Goal: Information Seeking & Learning: Learn about a topic

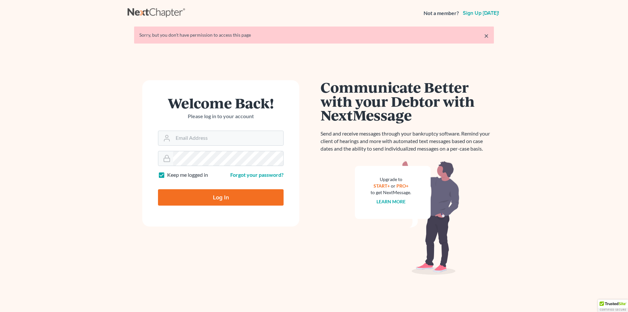
click at [221, 199] on input "Log In" at bounding box center [221, 197] width 126 height 16
type input "Thinking..."
click at [214, 139] on input "Email Address" at bounding box center [228, 138] width 110 height 14
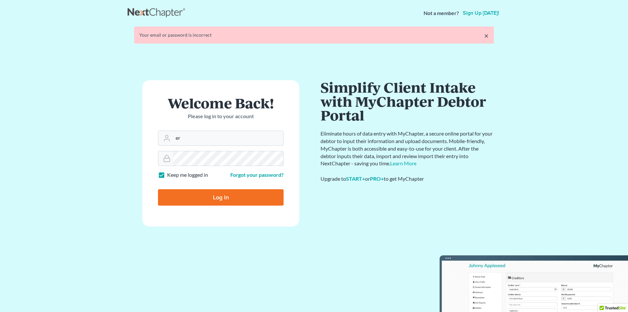
type input "[PERSON_NAME][EMAIL_ADDRESS][DOMAIN_NAME]"
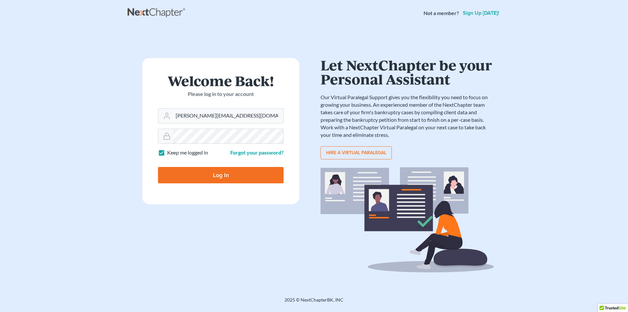
click at [158, 167] on input "Log In" at bounding box center [221, 175] width 126 height 16
type input "Thinking..."
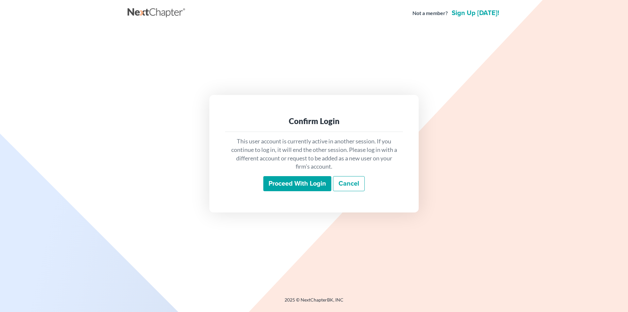
click at [315, 184] on input "Proceed with login" at bounding box center [297, 183] width 68 height 15
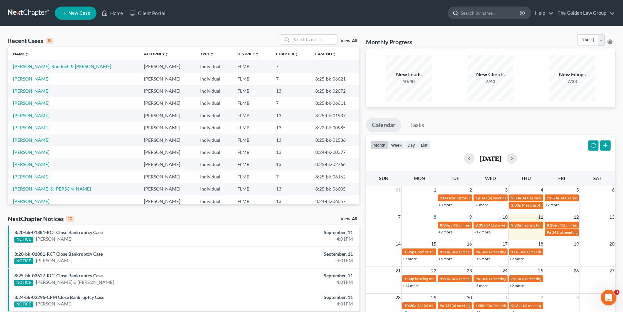
click at [477, 12] on input "search" at bounding box center [491, 13] width 60 height 12
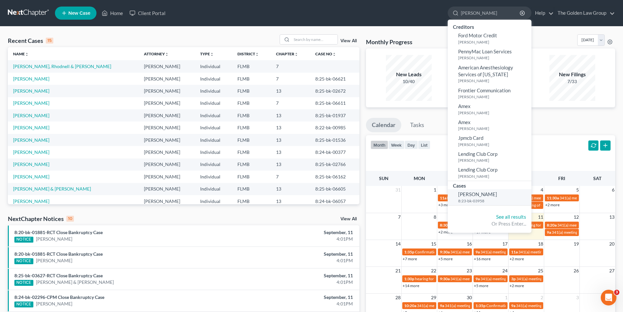
type input "Giraldo"
click at [477, 194] on span "Giraldo, Maria" at bounding box center [477, 194] width 39 height 6
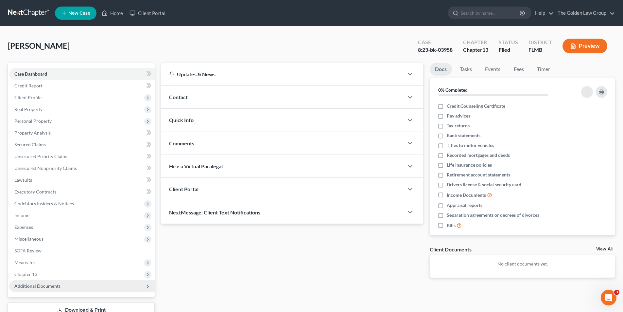
click at [35, 284] on span "Additional Documents" at bounding box center [37, 286] width 46 height 6
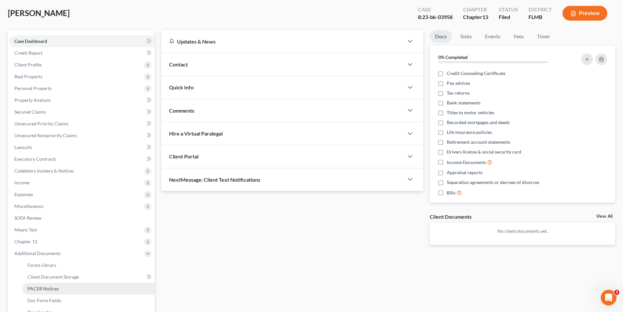
scroll to position [65, 0]
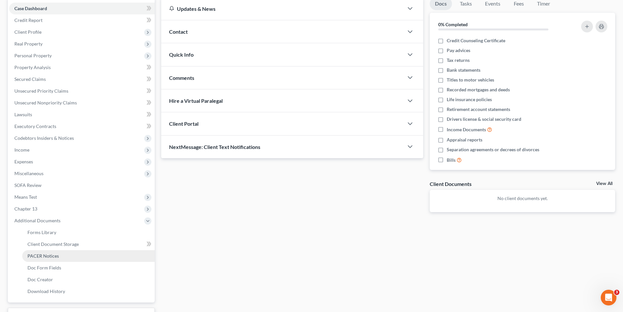
click at [45, 255] on span "PACER Notices" at bounding box center [42, 256] width 31 height 6
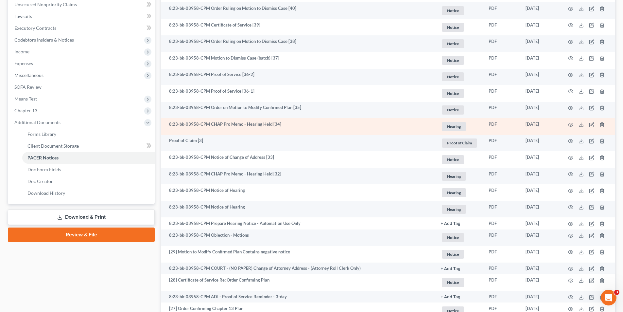
scroll to position [196, 0]
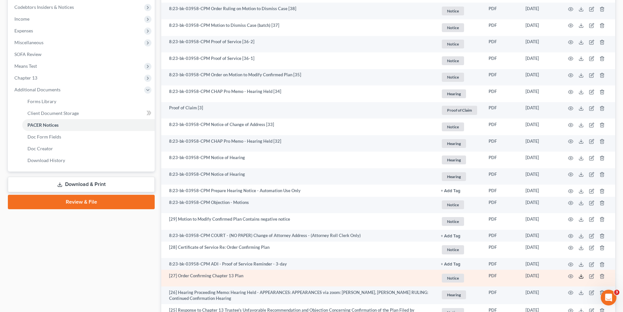
click at [582, 277] on icon at bounding box center [581, 275] width 5 height 5
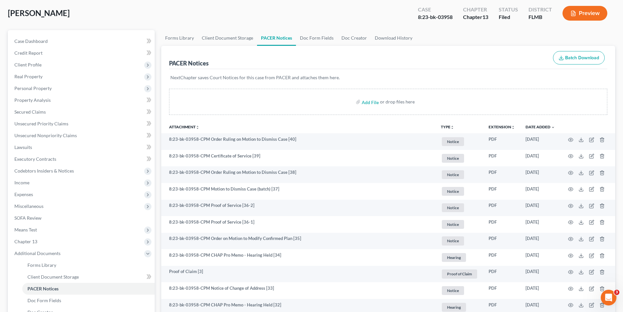
scroll to position [0, 0]
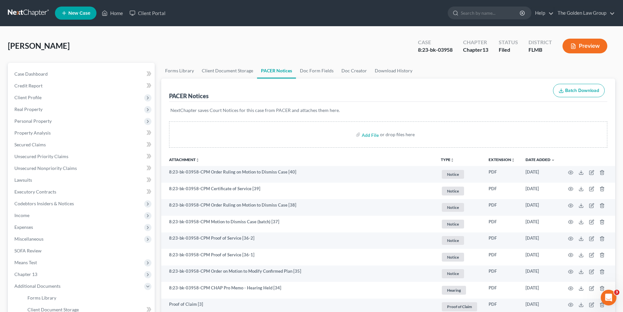
click at [586, 46] on button "Preview" at bounding box center [585, 46] width 45 height 15
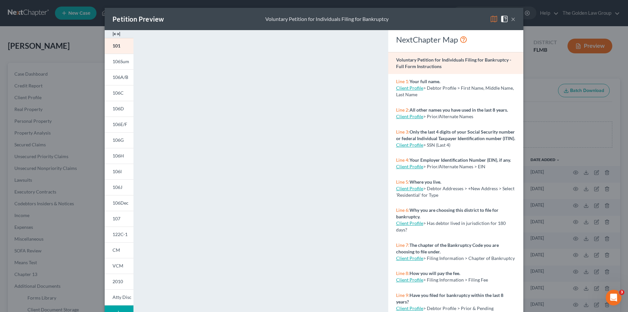
click at [82, 103] on div "Petition Preview Voluntary Petition for Individuals Filing for Bankruptcy × 101…" at bounding box center [314, 156] width 628 height 312
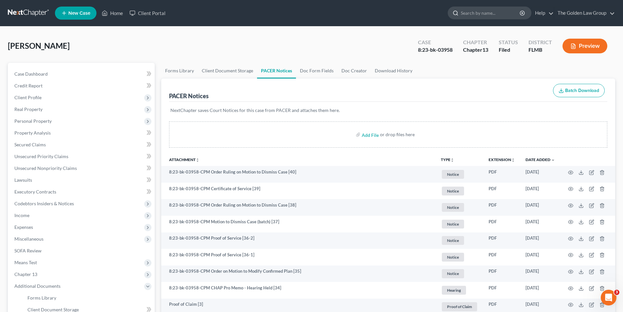
click at [466, 14] on input "search" at bounding box center [491, 13] width 60 height 12
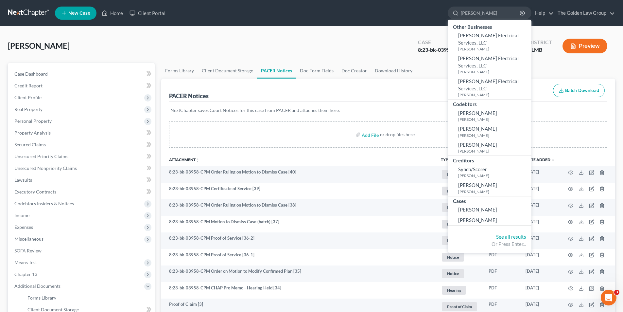
type input "Scott, Michael"
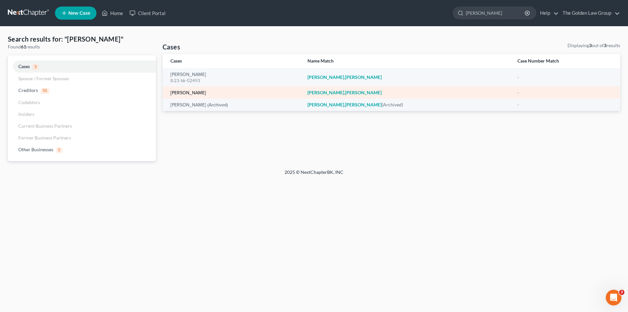
click at [191, 91] on link "Scott, Michael" at bounding box center [188, 93] width 36 height 5
select select "10"
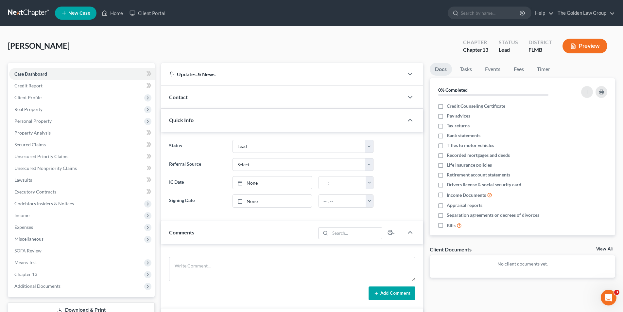
click at [579, 46] on button "Preview" at bounding box center [585, 46] width 45 height 15
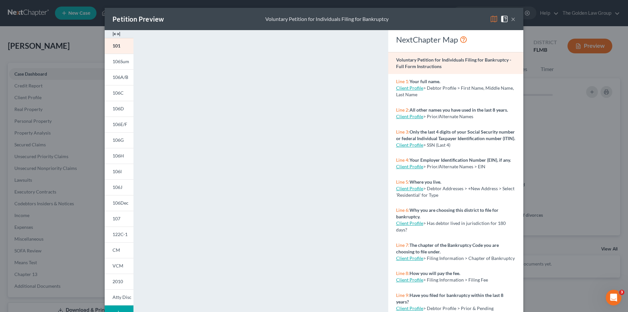
drag, startPoint x: 31, startPoint y: 95, endPoint x: 109, endPoint y: 84, distance: 78.4
click at [33, 95] on div "Petition Preview Voluntary Petition for Individuals Filing for Bankruptcy × 101…" at bounding box center [314, 156] width 628 height 312
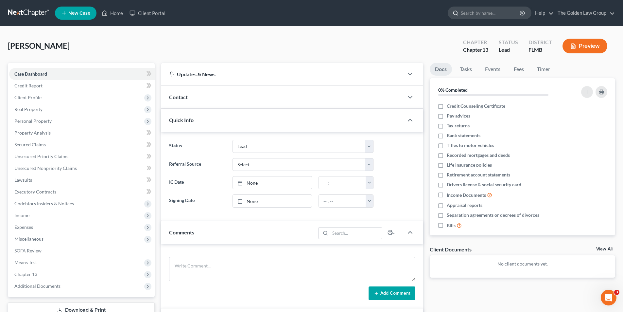
click at [479, 13] on input "search" at bounding box center [491, 13] width 60 height 12
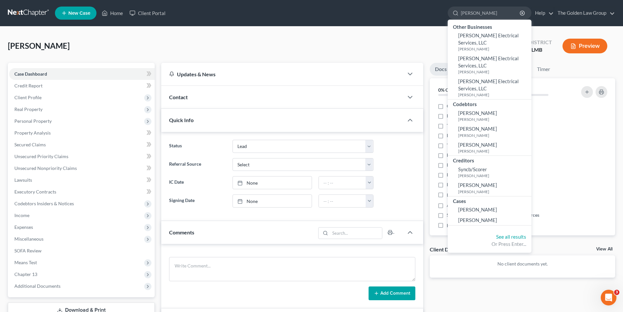
type input "Scott, Michael"
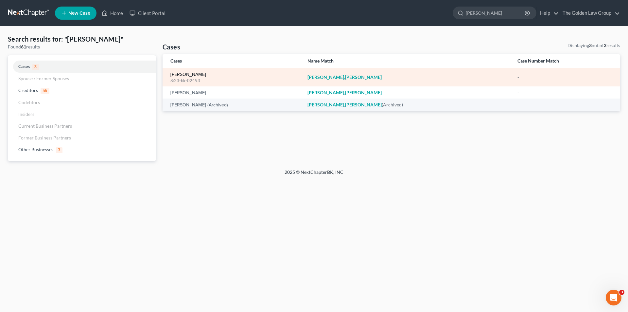
click at [182, 75] on link "Scott, Michael" at bounding box center [188, 74] width 36 height 5
select select "6"
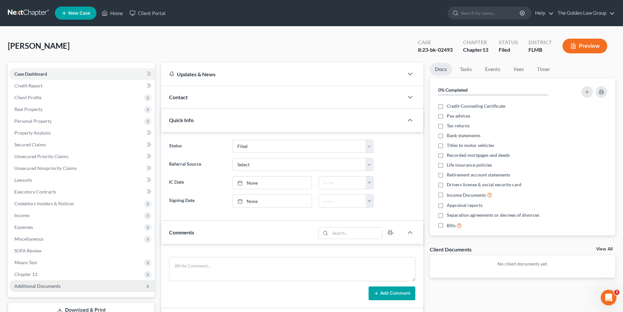
click at [42, 284] on span "Additional Documents" at bounding box center [37, 286] width 46 height 6
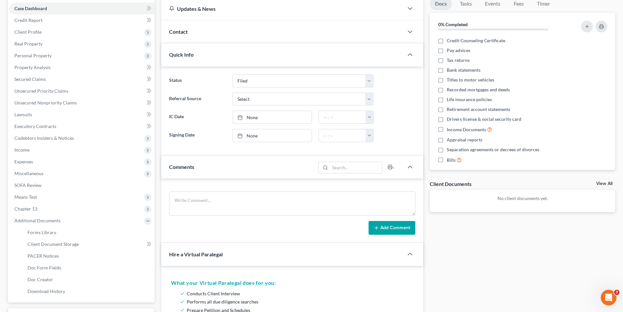
scroll to position [98, 0]
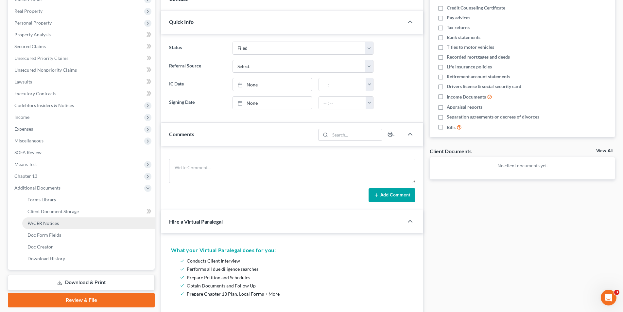
click at [45, 222] on span "PACER Notices" at bounding box center [42, 223] width 31 height 6
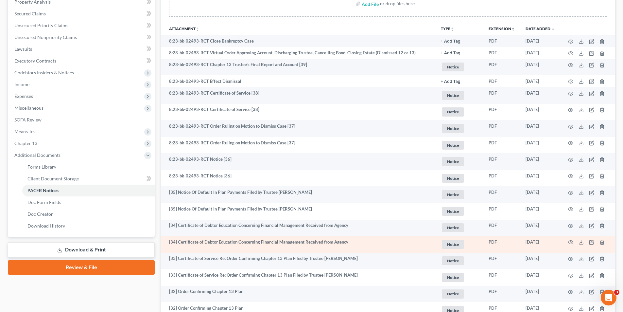
scroll to position [196, 0]
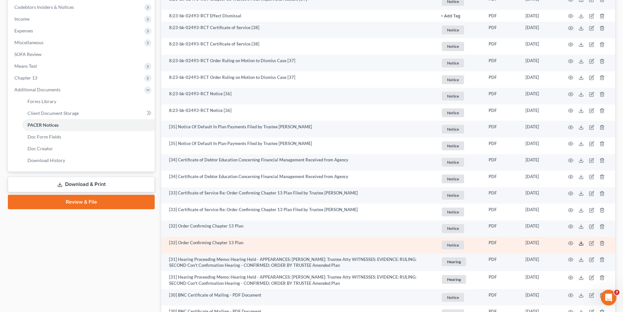
click at [581, 243] on line at bounding box center [581, 242] width 0 height 3
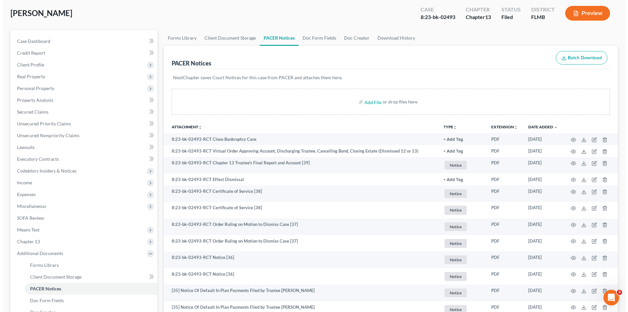
scroll to position [0, 0]
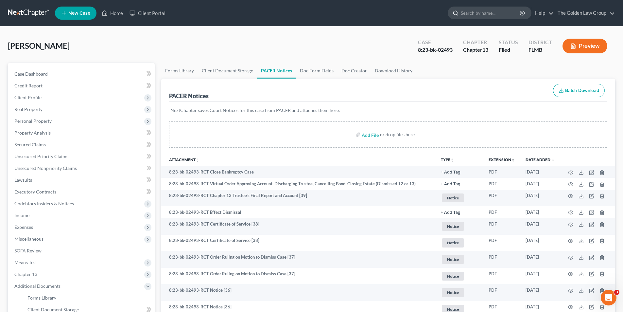
click at [475, 11] on input "search" at bounding box center [491, 13] width 60 height 12
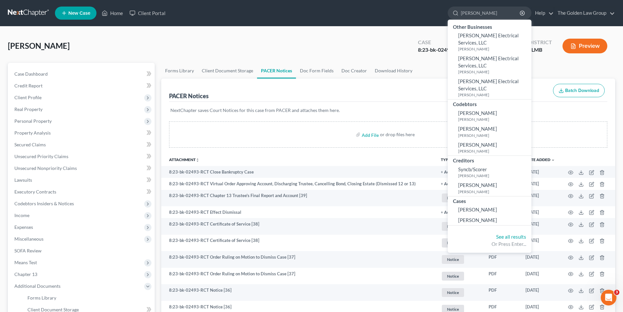
type input "Scott, Michael"
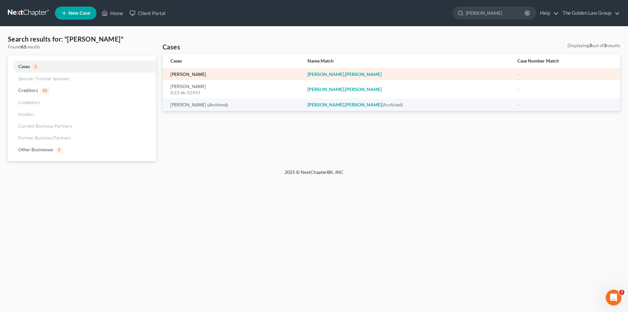
click at [197, 72] on link "Scott, Michael" at bounding box center [188, 74] width 36 height 5
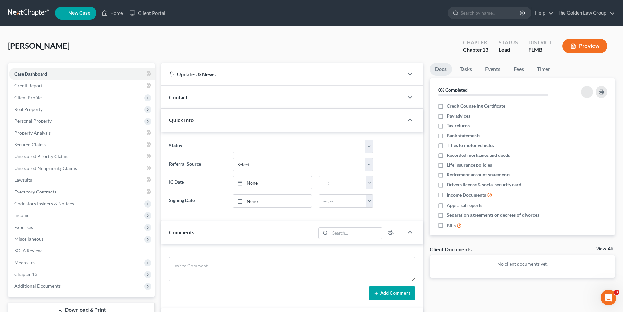
click at [578, 46] on button "Preview" at bounding box center [585, 46] width 45 height 15
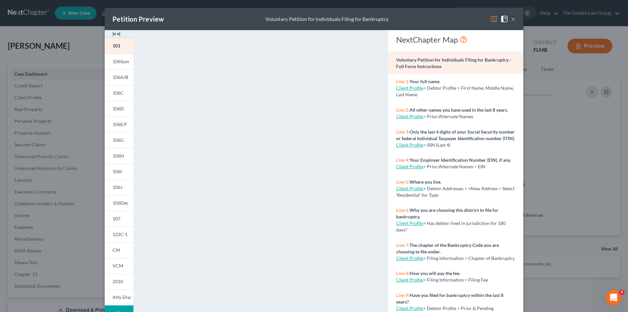
click at [90, 160] on div "Petition Preview Voluntary Petition for Individuals Filing for Bankruptcy × 101…" at bounding box center [314, 156] width 628 height 312
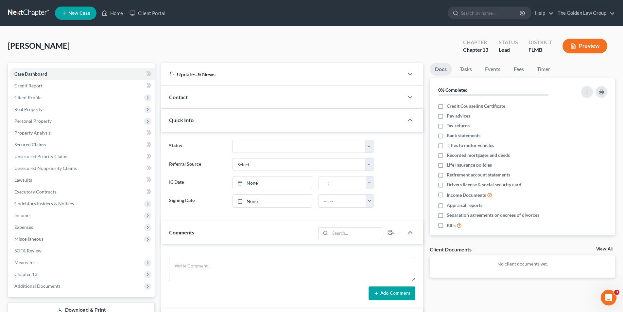
click at [591, 42] on button "Preview" at bounding box center [585, 46] width 45 height 15
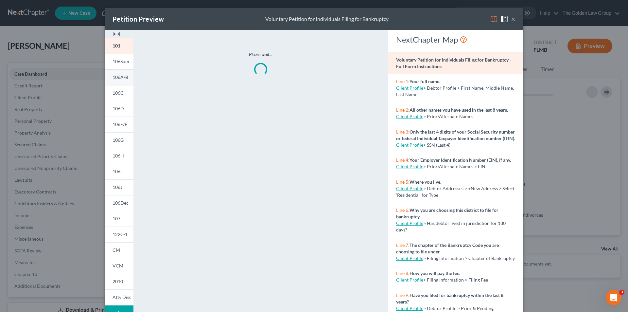
click at [114, 75] on span "106A/B" at bounding box center [121, 77] width 16 height 6
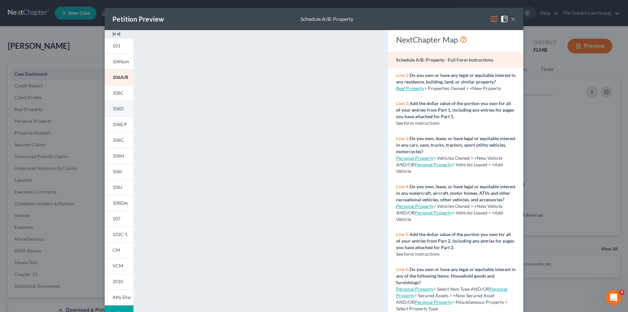
click at [117, 107] on span "106D" at bounding box center [118, 109] width 11 height 6
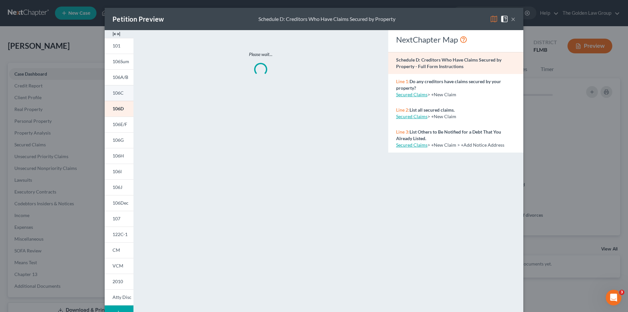
click at [118, 93] on span "106C" at bounding box center [118, 93] width 11 height 6
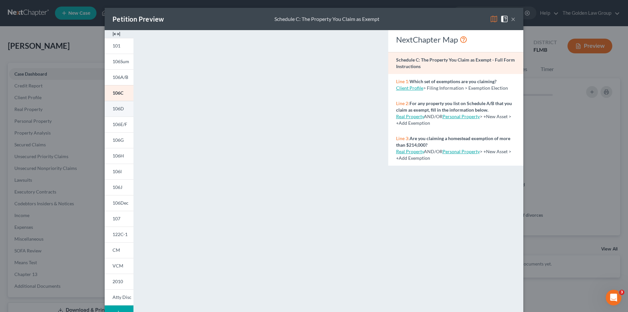
click at [114, 106] on span "106D" at bounding box center [118, 109] width 11 height 6
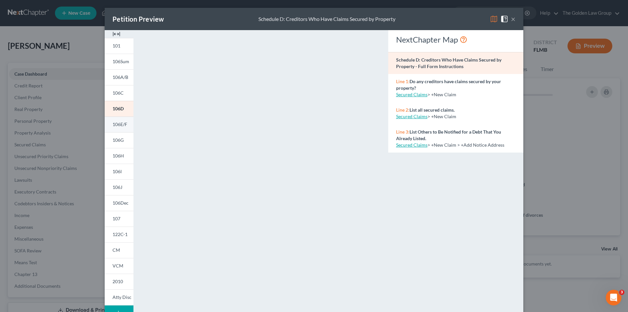
click at [116, 123] on span "106E/F" at bounding box center [120, 124] width 15 height 6
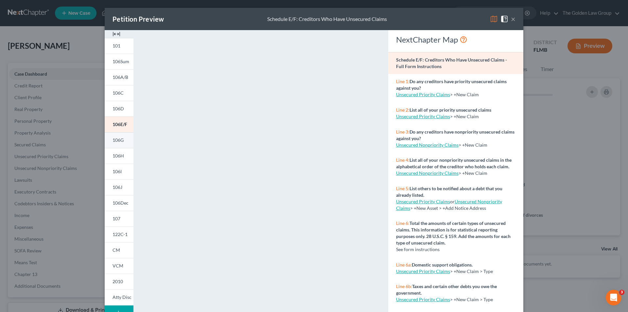
click at [117, 138] on span "106G" at bounding box center [118, 140] width 11 height 6
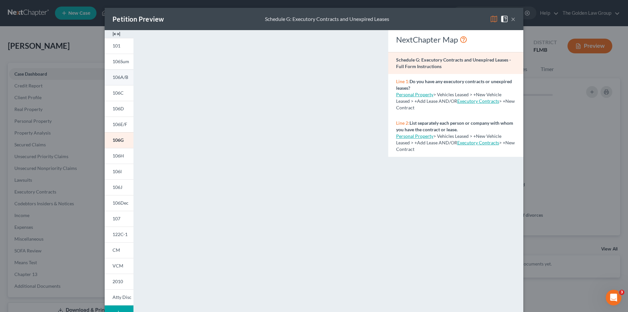
click at [117, 76] on span "106A/B" at bounding box center [121, 77] width 16 height 6
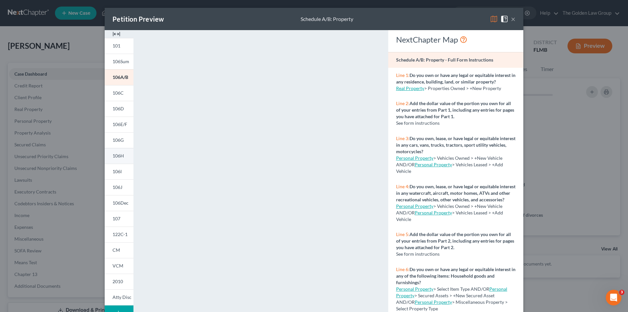
drag, startPoint x: 118, startPoint y: 155, endPoint x: 118, endPoint y: 160, distance: 5.2
click at [118, 155] on span "106H" at bounding box center [118, 156] width 11 height 6
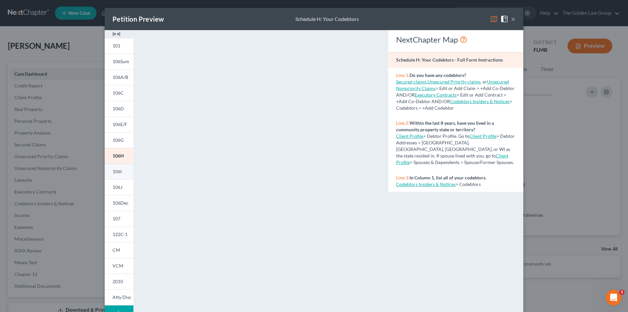
click at [119, 169] on span "106I" at bounding box center [117, 171] width 9 height 6
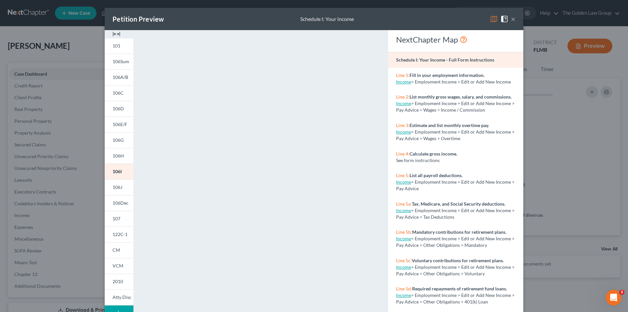
scroll to position [57, 0]
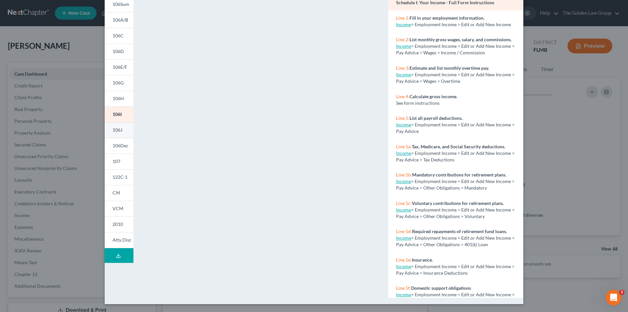
click at [115, 130] on span "106J" at bounding box center [118, 130] width 10 height 6
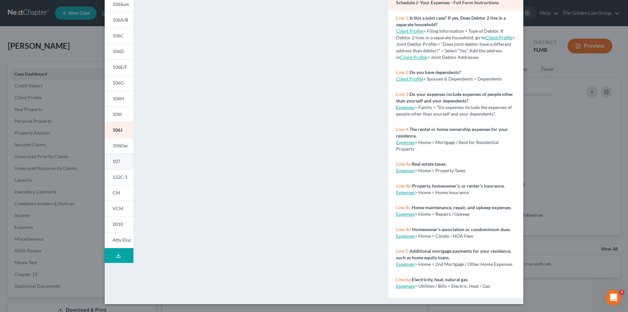
click at [118, 161] on span "107" at bounding box center [117, 161] width 8 height 6
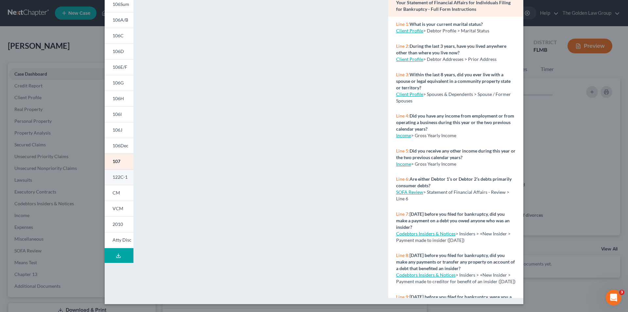
click at [120, 178] on span "122C-1" at bounding box center [120, 177] width 15 height 6
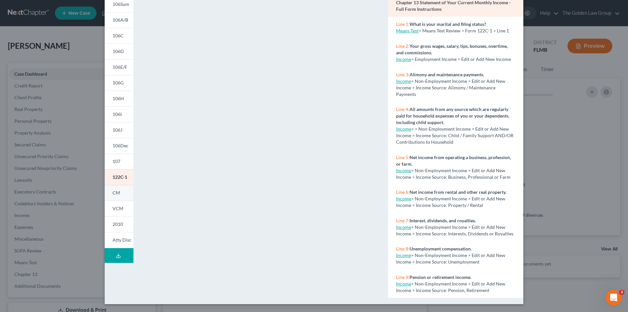
click at [119, 192] on link "CM" at bounding box center [119, 193] width 29 height 16
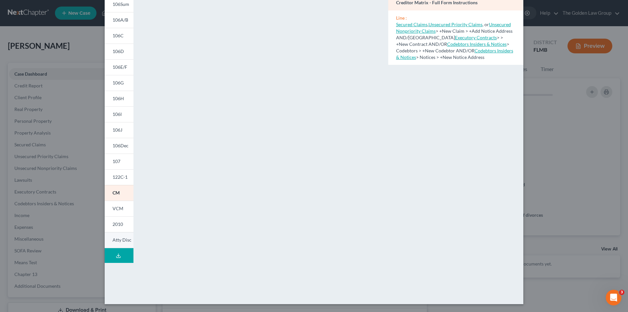
click at [120, 243] on link "Atty Disc" at bounding box center [119, 240] width 29 height 16
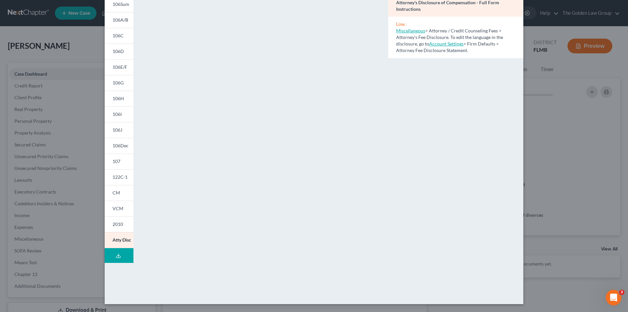
click at [45, 157] on div "Petition Preview Attorney's Disclosure of Compensation × 101 106Sum 106A/B 106C…" at bounding box center [314, 156] width 628 height 312
